Goal: Download file/media

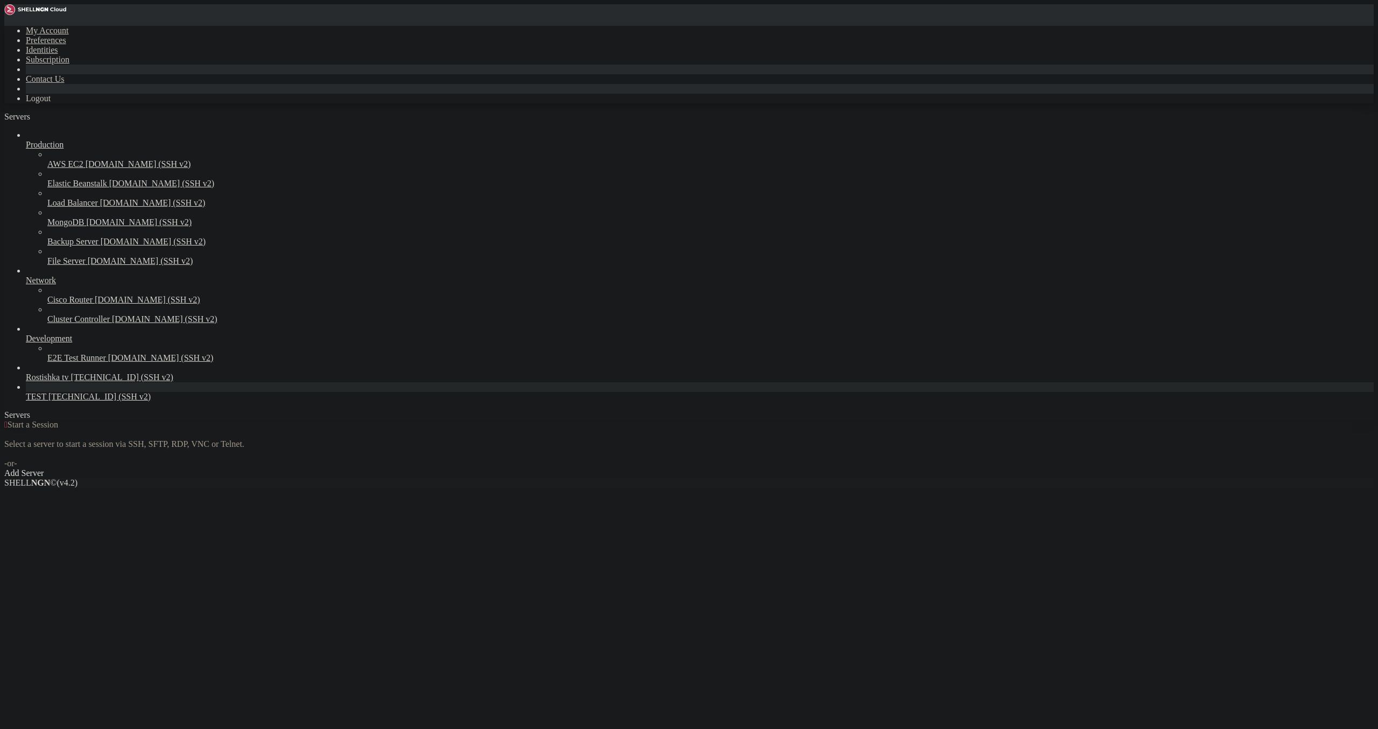
click at [32, 402] on link "TEST [TECHNICAL_ID] (SSH v2)" at bounding box center [700, 397] width 1348 height 10
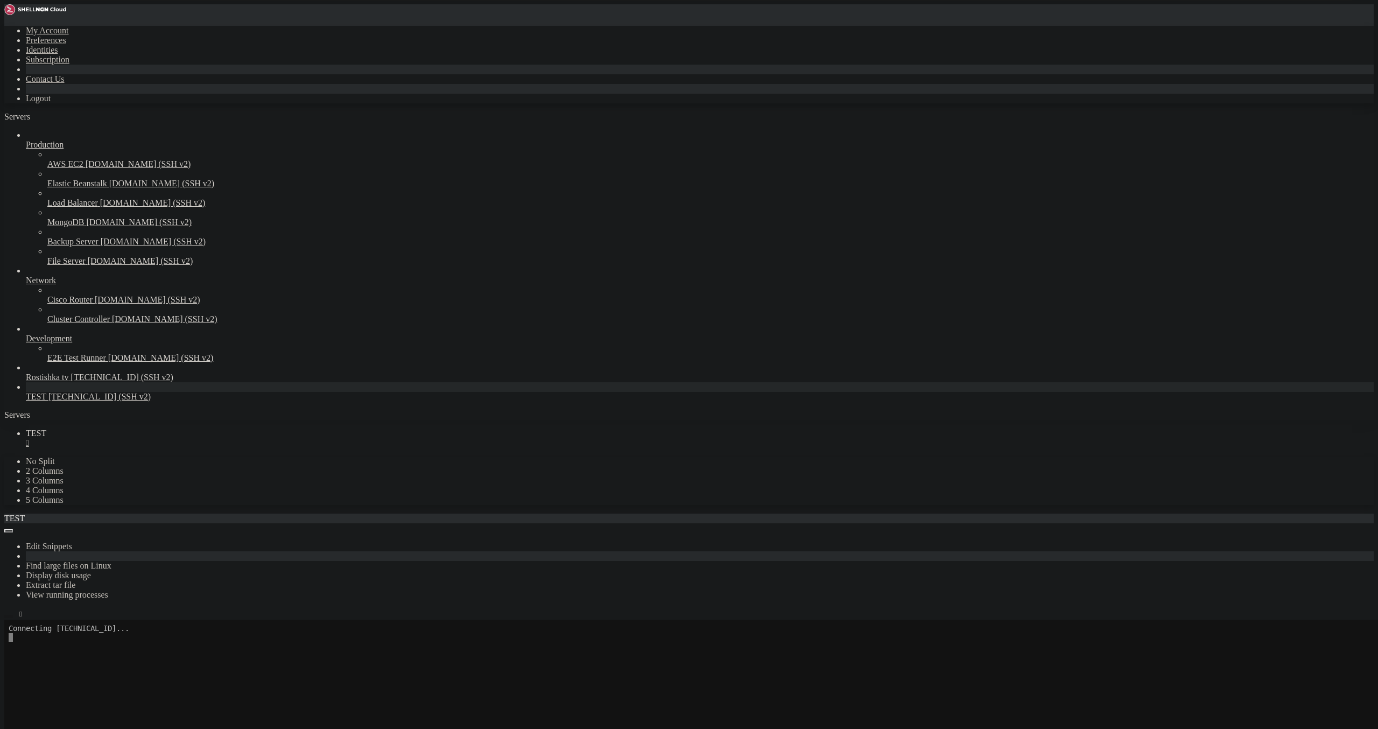
click at [9, 617] on icon "button" at bounding box center [9, 617] width 0 height 0
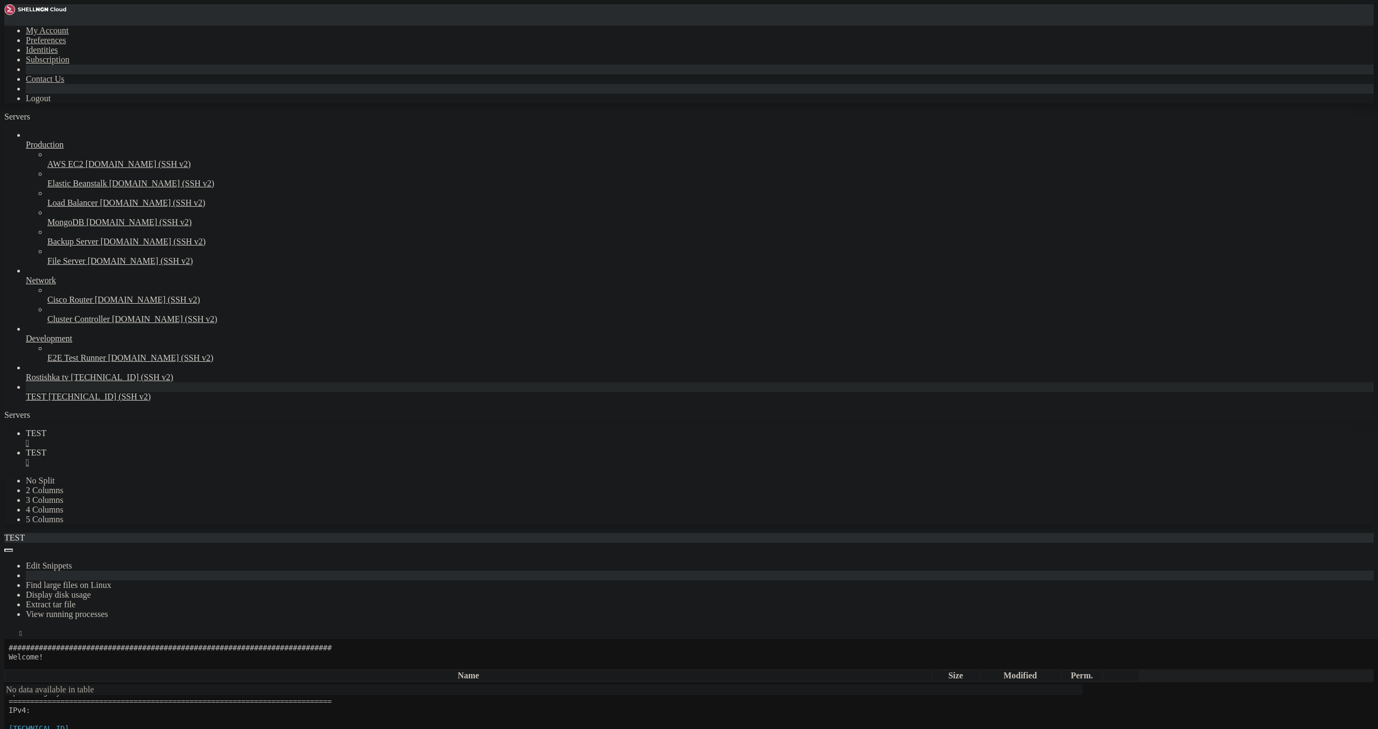
scroll to position [62, 0]
type input "/root"
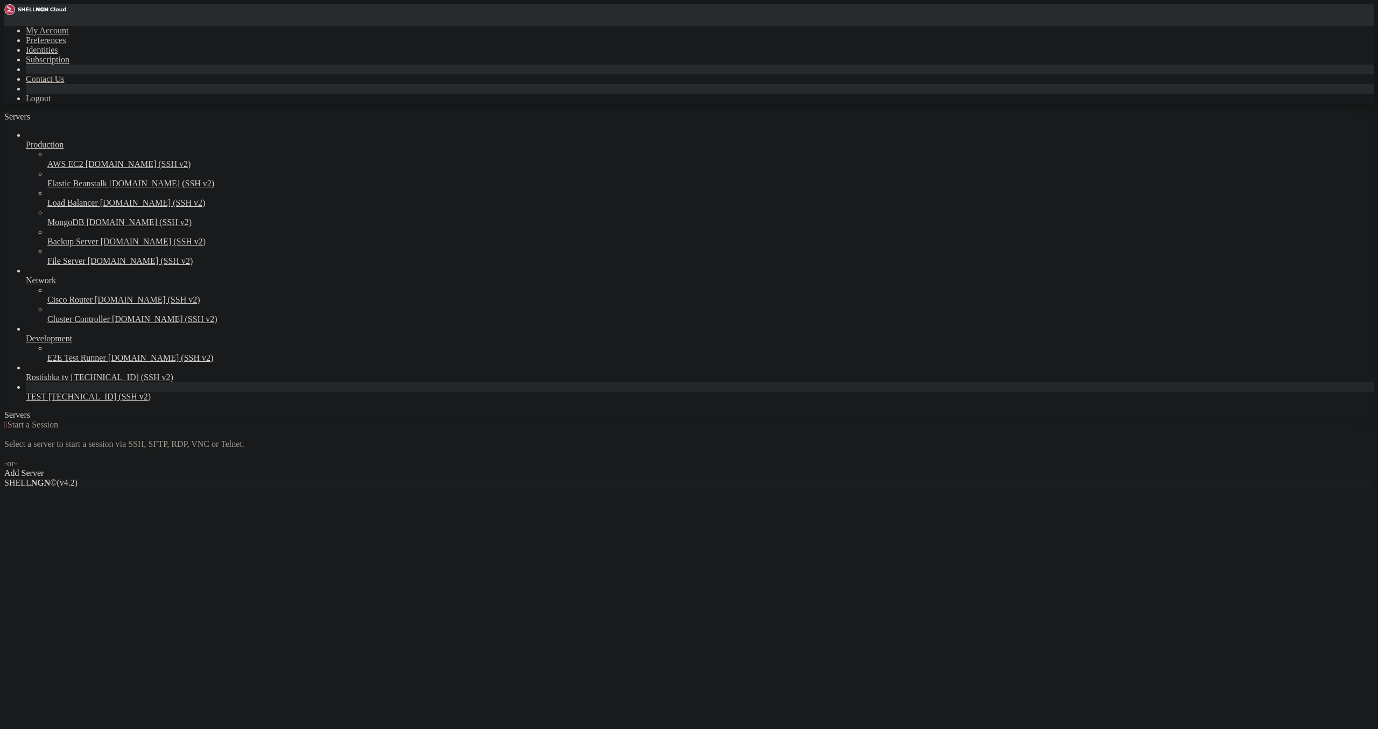
click at [48, 401] on span "[TECHNICAL_ID] (SSH v2)" at bounding box center [99, 396] width 102 height 9
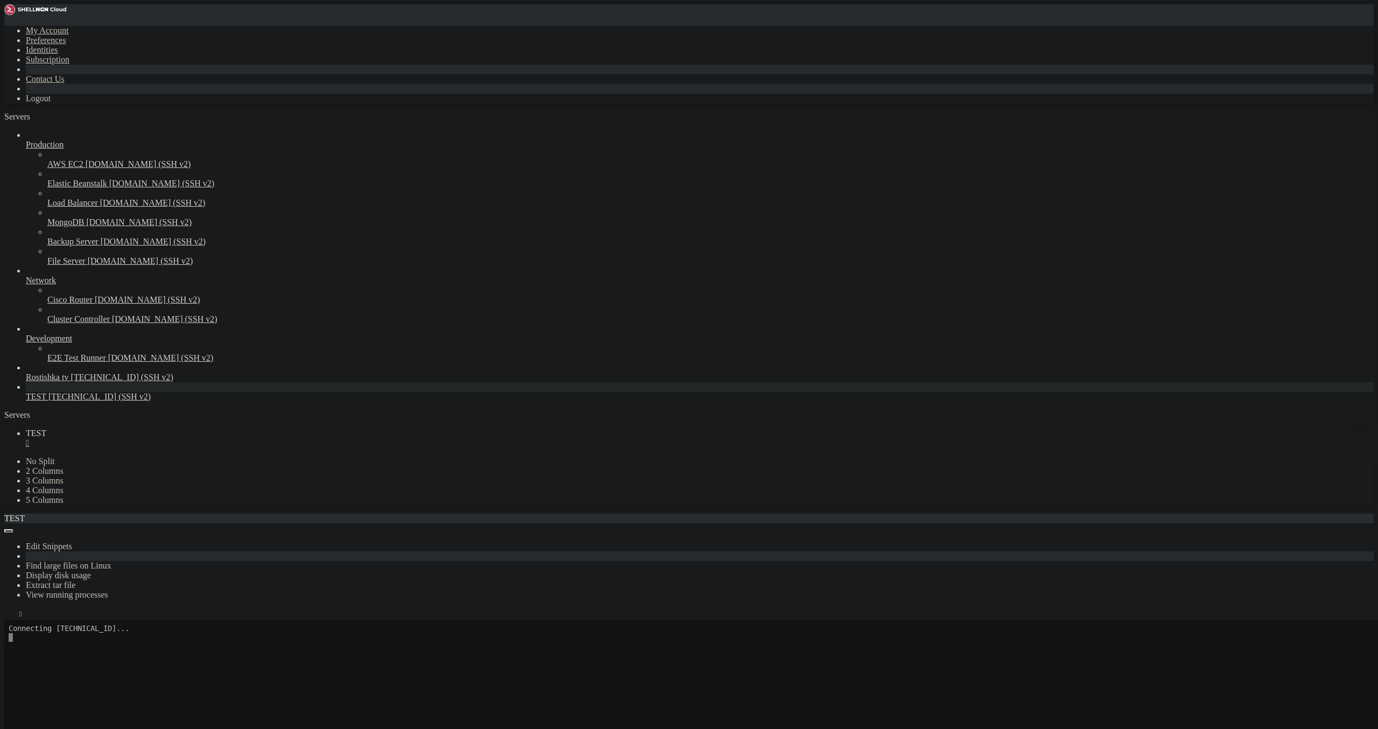
click at [13, 615] on button "button" at bounding box center [8, 616] width 9 height 3
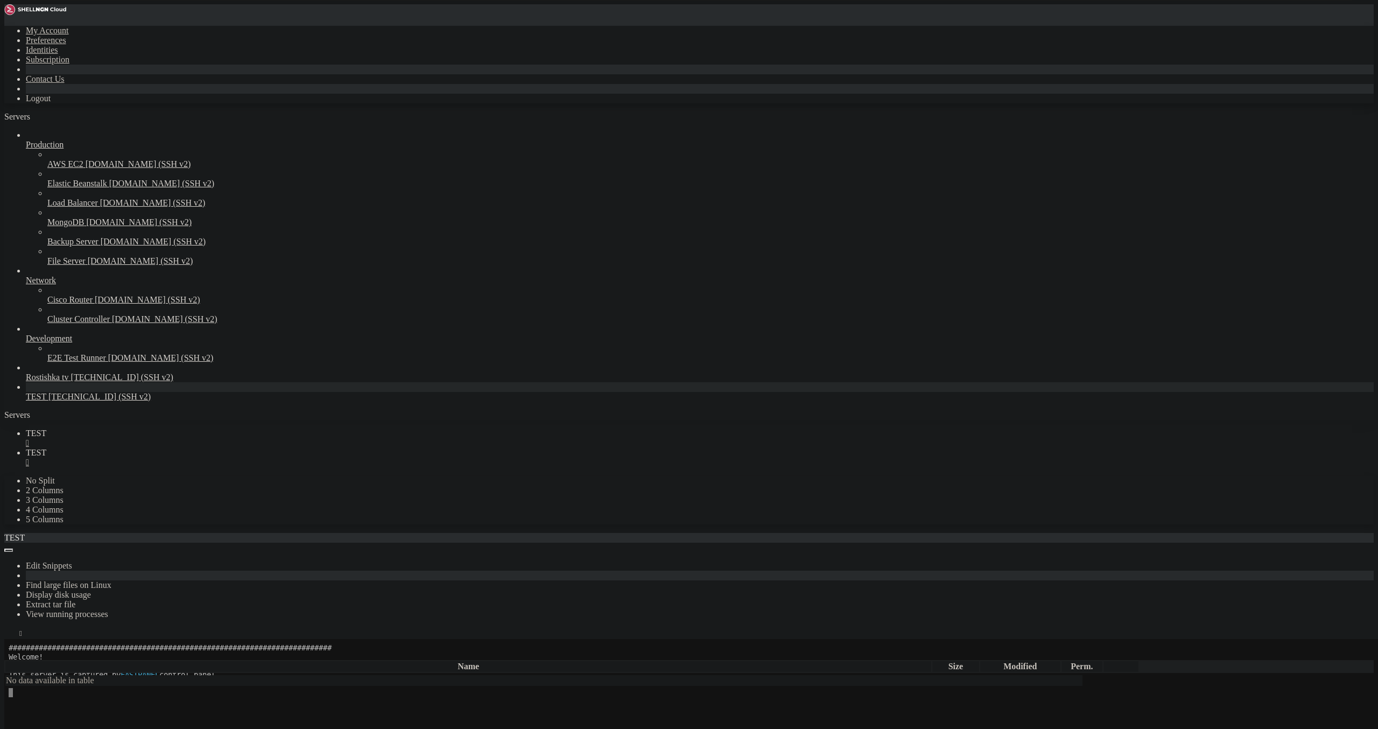
scroll to position [62, 0]
type input "/root"
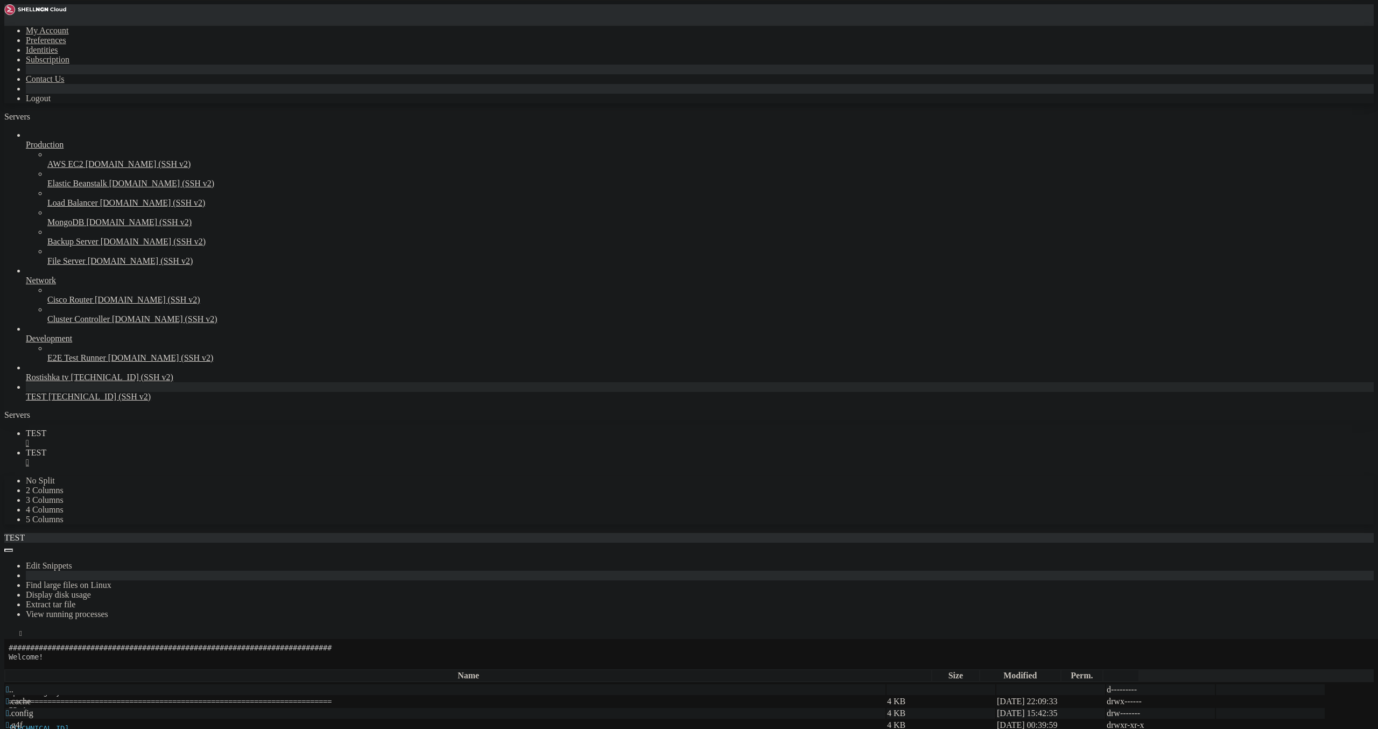
click at [46, 429] on span "TEST" at bounding box center [36, 433] width 20 height 9
click at [215, 448] on link "TEST " at bounding box center [700, 457] width 1348 height 19
click at [46, 429] on span "TEST" at bounding box center [36, 433] width 20 height 9
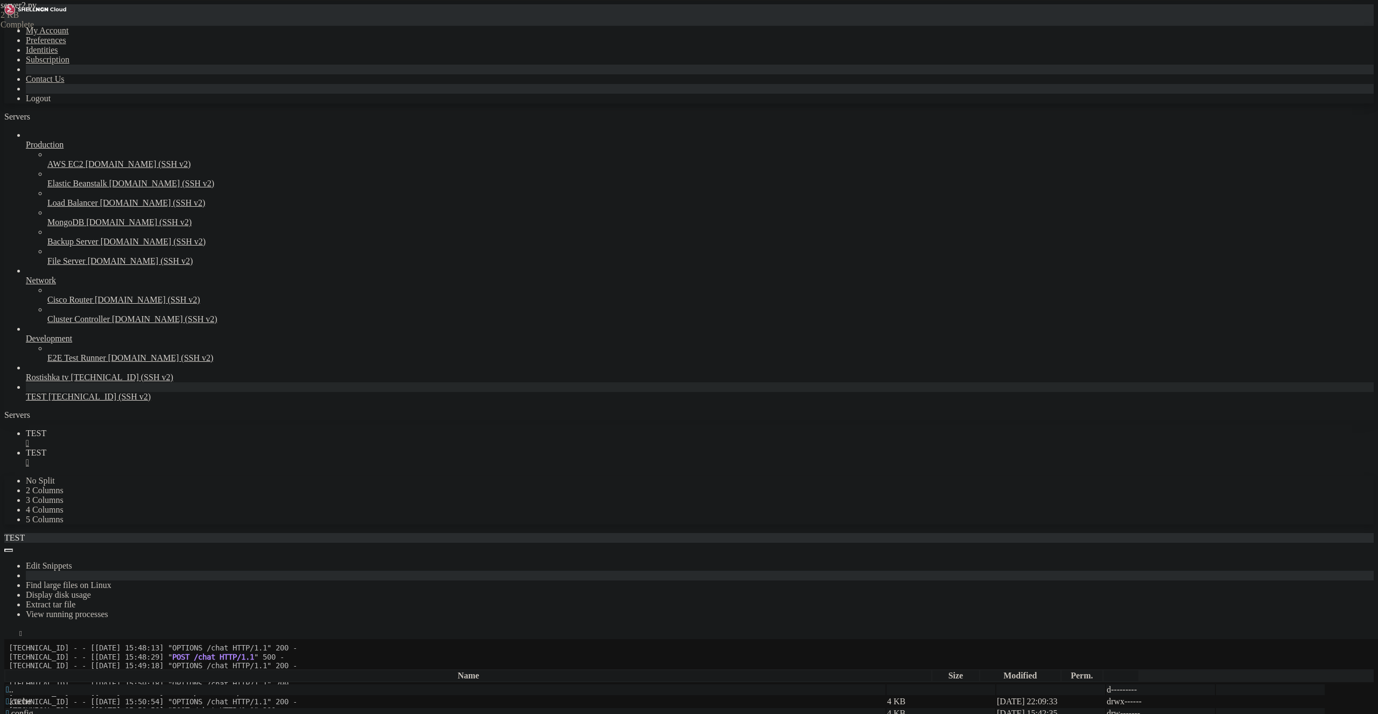
scroll to position [286, 0]
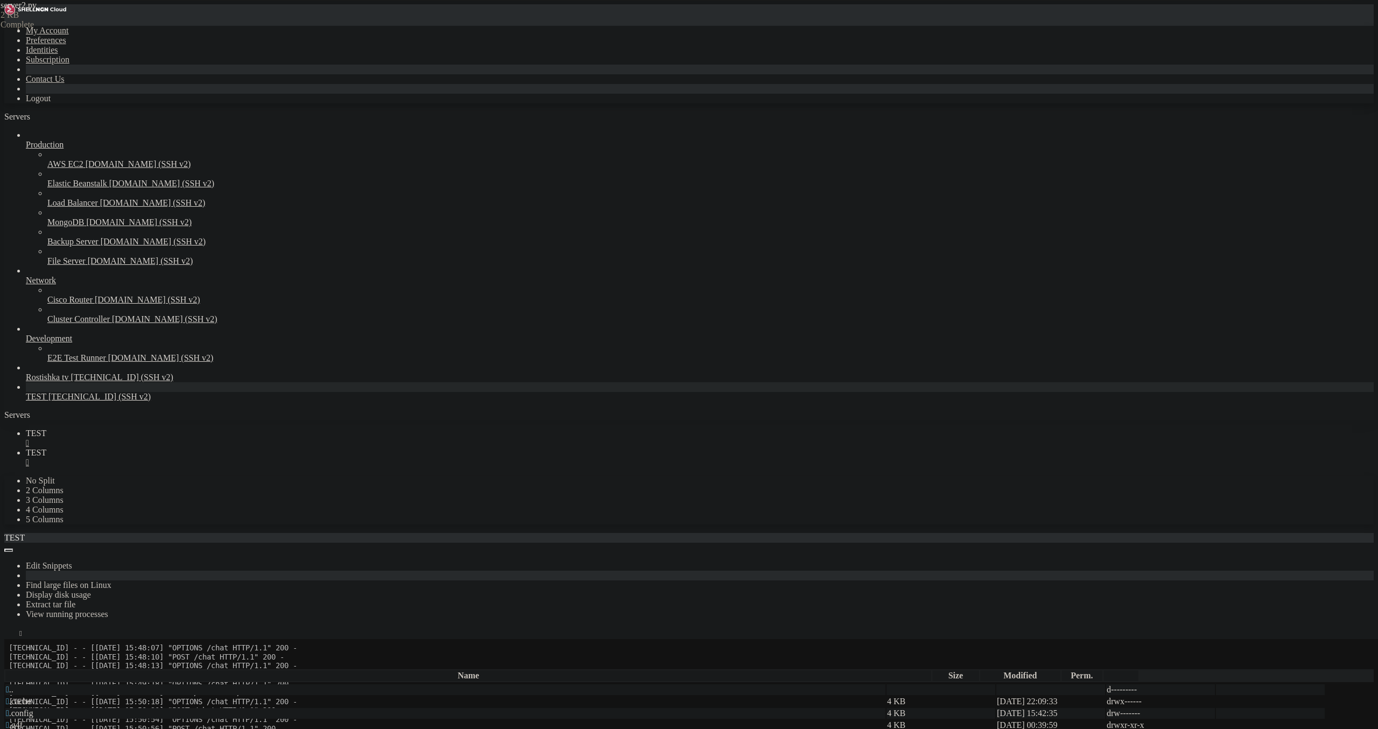
click at [217, 448] on link "TEST " at bounding box center [700, 457] width 1348 height 19
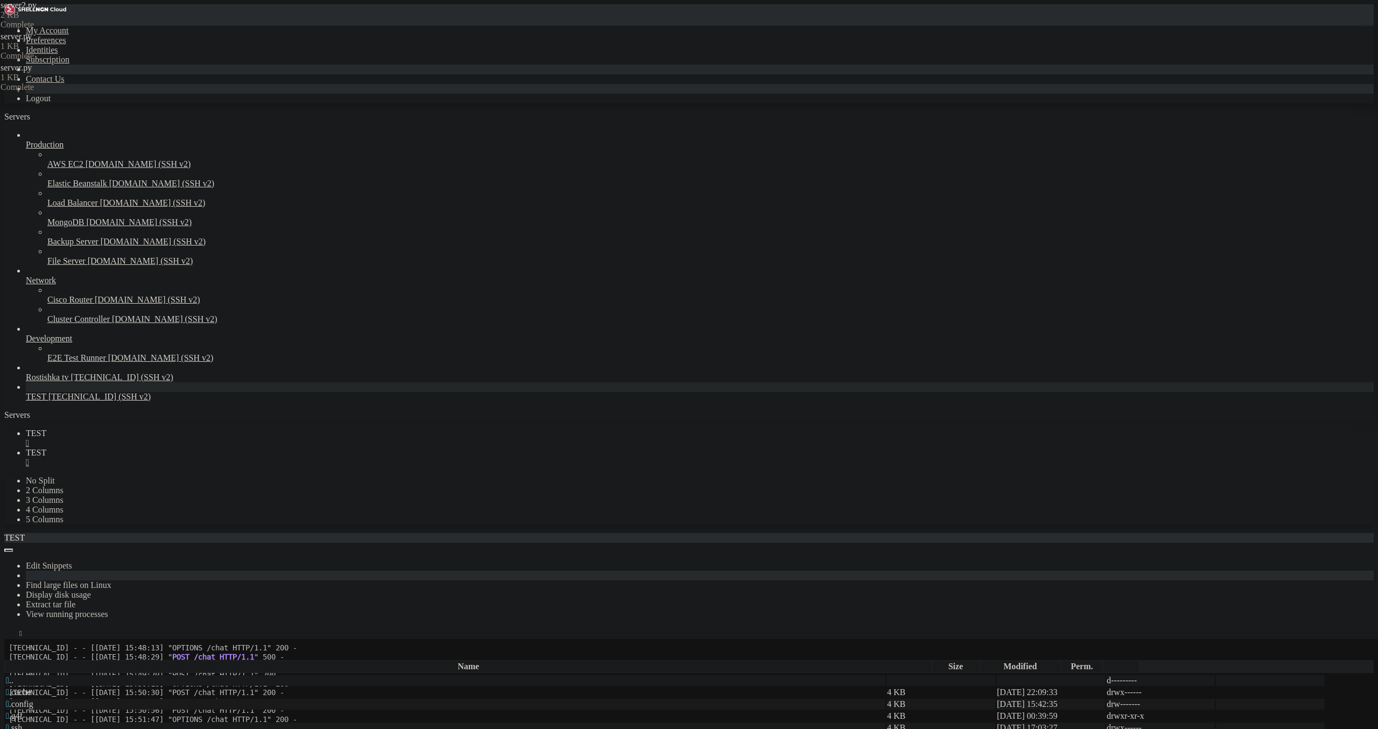
click at [143, 429] on link "TEST " at bounding box center [700, 438] width 1348 height 19
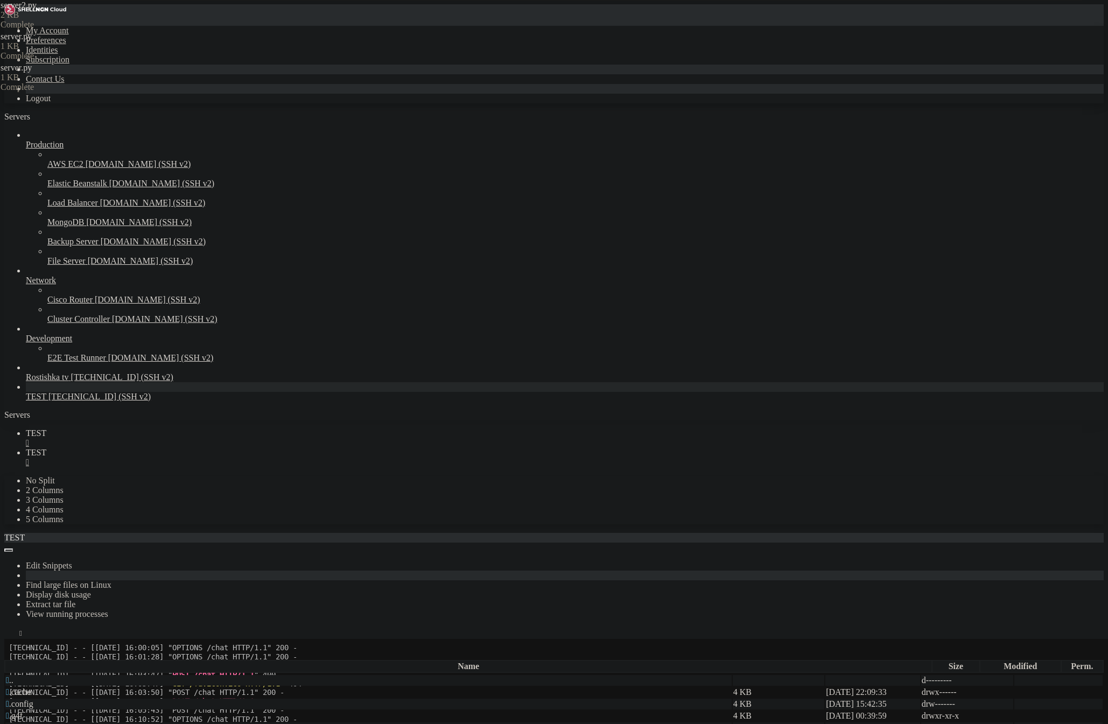
scroll to position [573, 0]
